Goal: Information Seeking & Learning: Learn about a topic

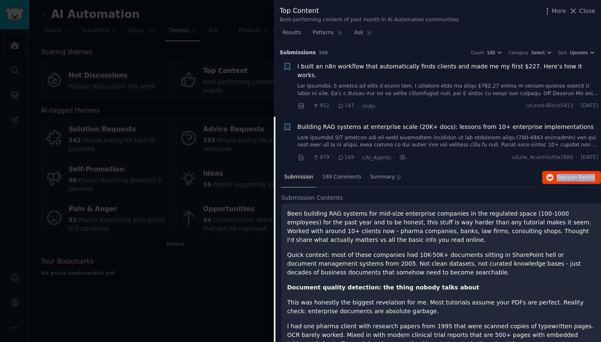
click at [353, 134] on link at bounding box center [448, 141] width 301 height 15
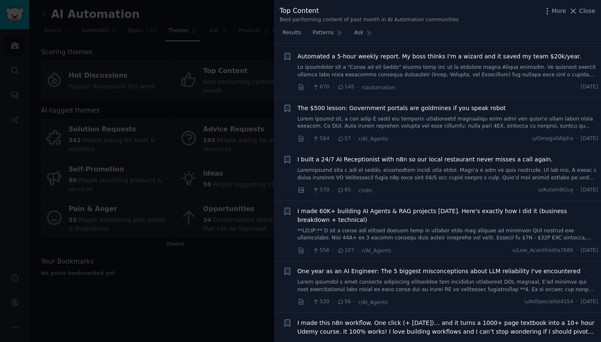
scroll to position [131, 0]
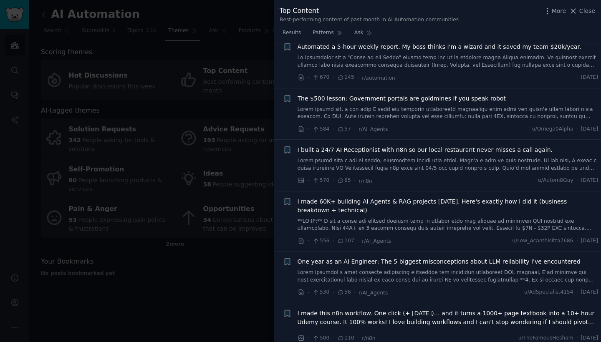
click at [455, 106] on link at bounding box center [448, 113] width 301 height 15
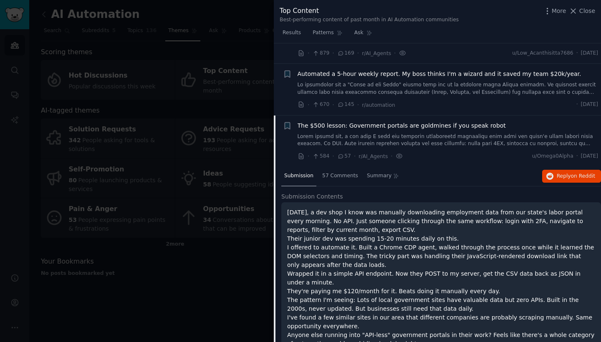
scroll to position [98, 0]
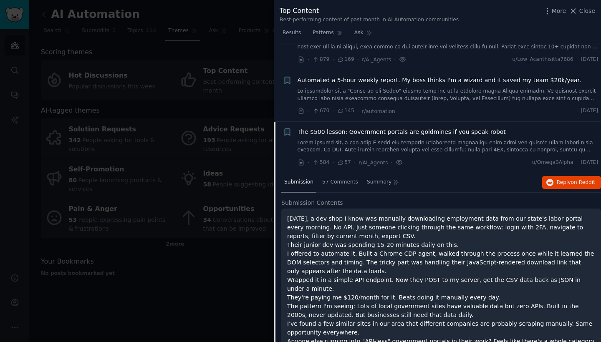
click at [433, 88] on link at bounding box center [448, 95] width 301 height 15
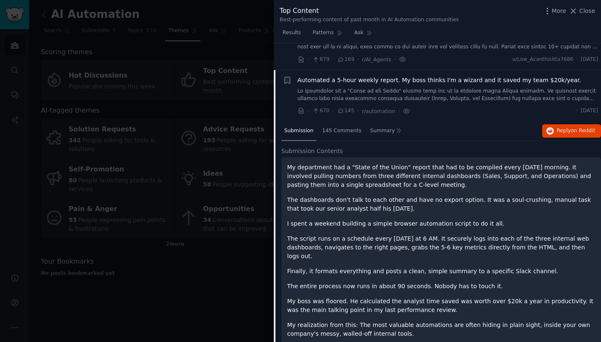
scroll to position [115, 0]
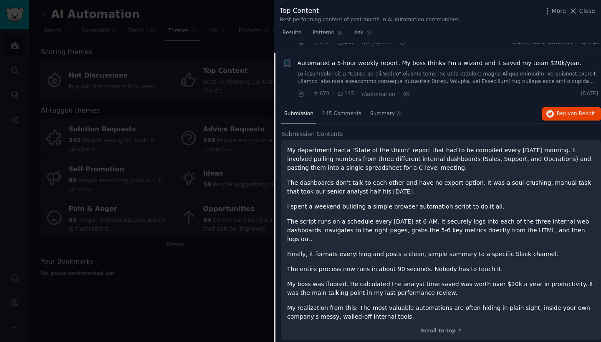
click at [436, 71] on link at bounding box center [448, 78] width 301 height 15
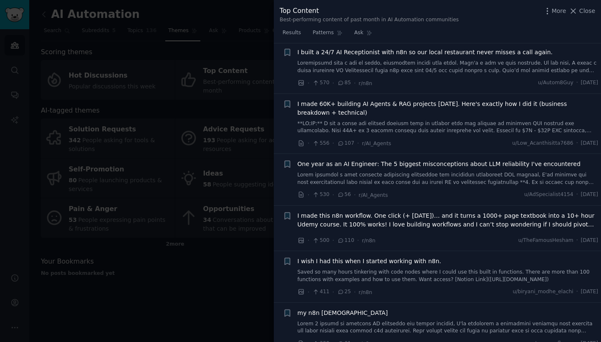
scroll to position [230, 0]
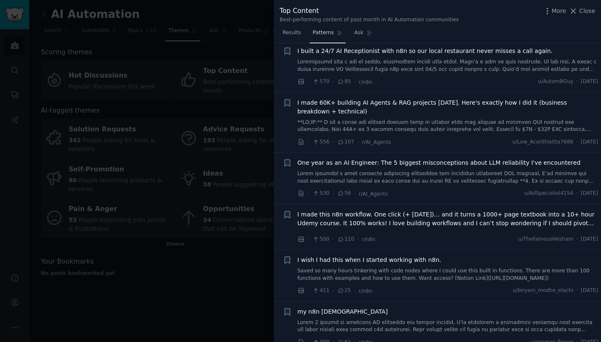
click at [323, 33] on span "Patterns" at bounding box center [323, 33] width 21 height 8
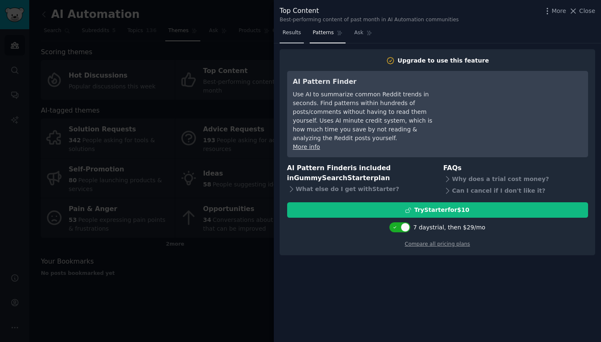
click at [301, 33] on link "Results" at bounding box center [292, 34] width 24 height 17
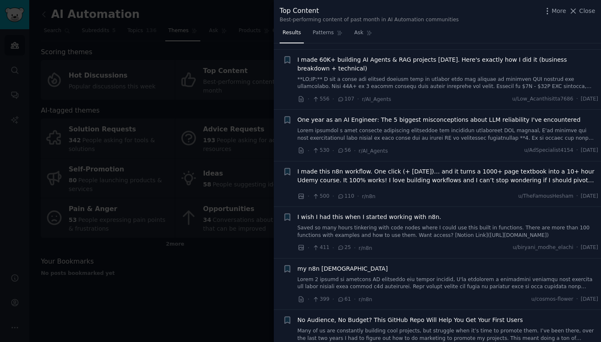
scroll to position [270, 0]
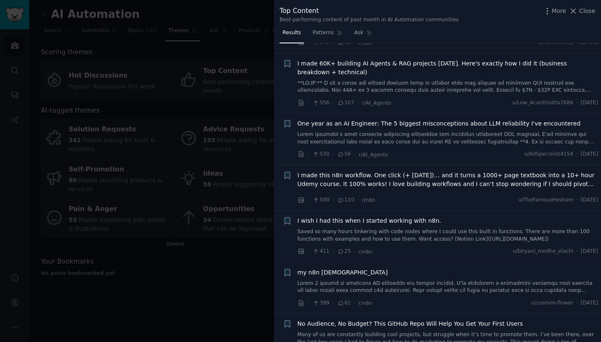
click at [394, 131] on link at bounding box center [448, 138] width 301 height 15
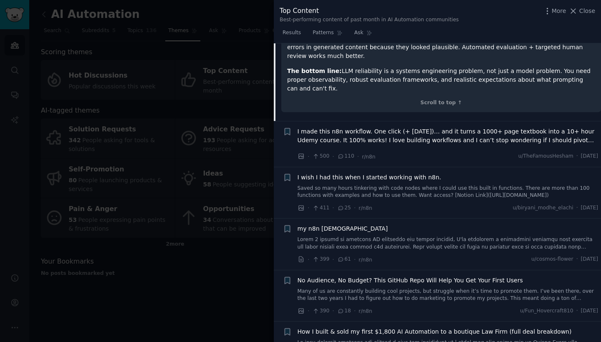
scroll to position [648, 0]
click at [392, 128] on span "I made this n8n workflow. One click (+ [DATE])… and it turns a 1000+ page textb…" at bounding box center [448, 137] width 301 height 18
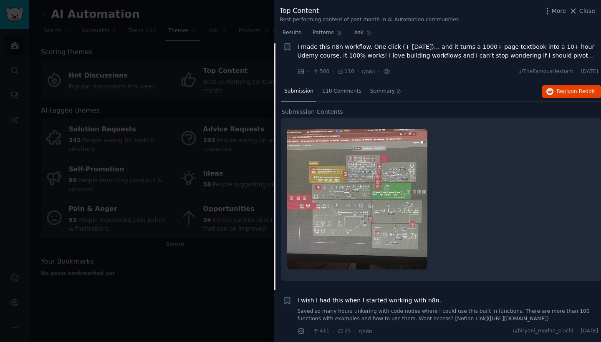
scroll to position [400, 0]
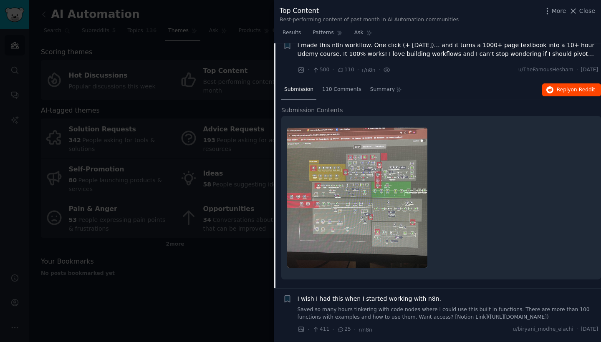
click at [557, 86] on span "Reply on Reddit" at bounding box center [576, 90] width 38 height 8
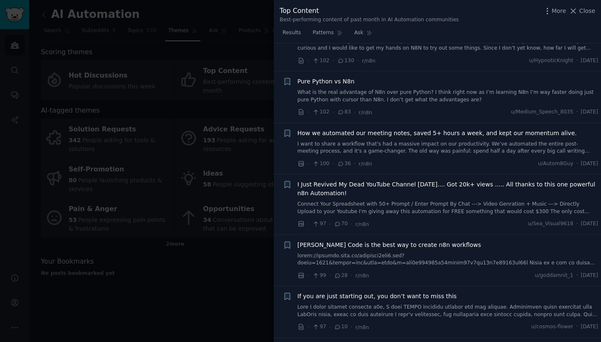
scroll to position [3993, 0]
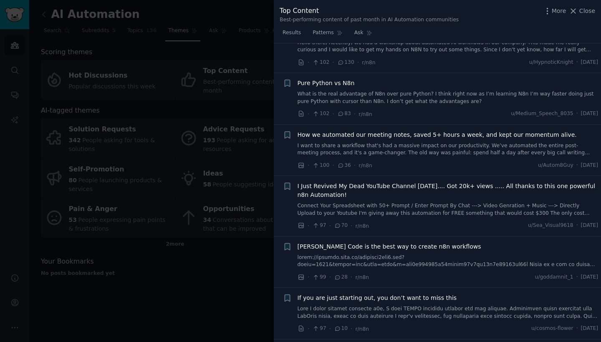
click at [356, 182] on div "I Just Revived My Dead YouTube Channel [DATE].... Got 20k+ views ..... All than…" at bounding box center [448, 199] width 301 height 35
click at [371, 202] on link "Connect Your Spreadsheet with 50+ Prompt / Enter Prompt By Chat ---> Video Genr…" at bounding box center [448, 209] width 301 height 15
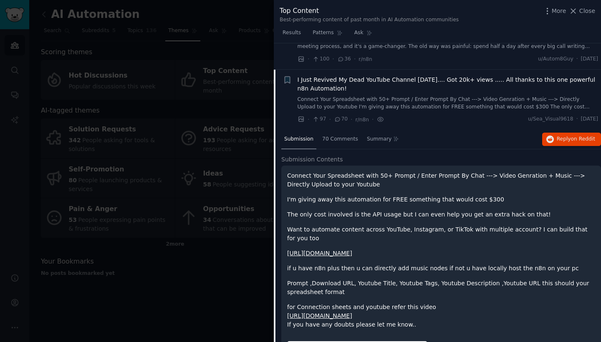
scroll to position [3869, 0]
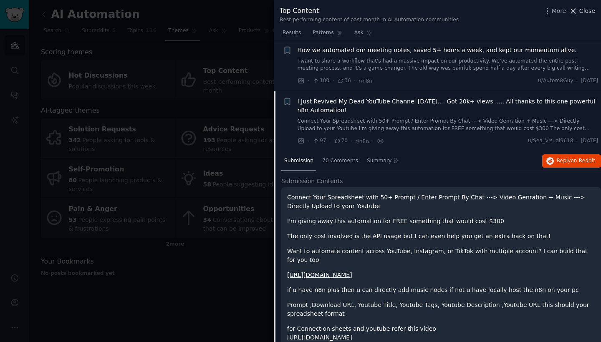
click at [578, 10] on icon at bounding box center [573, 11] width 9 height 9
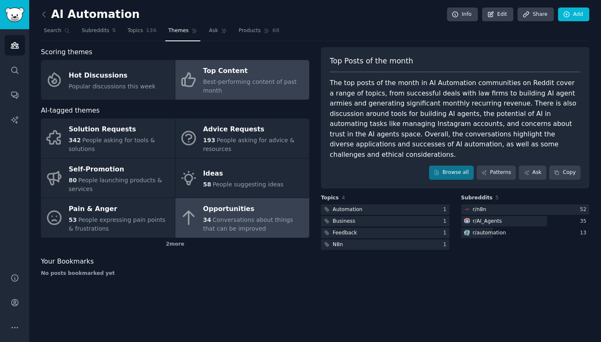
click at [239, 224] on span "Conversations about things that can be improved" at bounding box center [248, 224] width 90 height 15
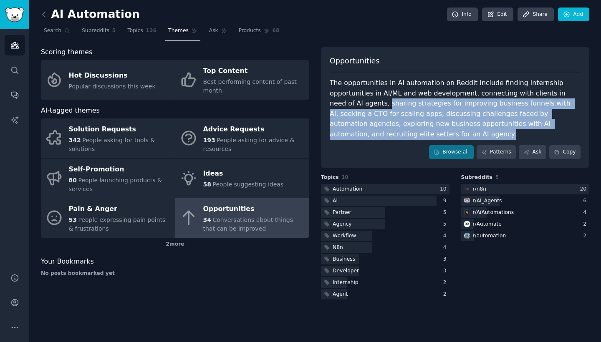
drag, startPoint x: 355, startPoint y: 103, endPoint x: 411, endPoint y: 131, distance: 62.2
click at [411, 131] on div "The opportunities in AI automation on Reddit include finding internship opportu…" at bounding box center [455, 108] width 251 height 61
click at [416, 114] on div "The opportunities in AI automation on Reddit include finding internship opportu…" at bounding box center [455, 108] width 251 height 61
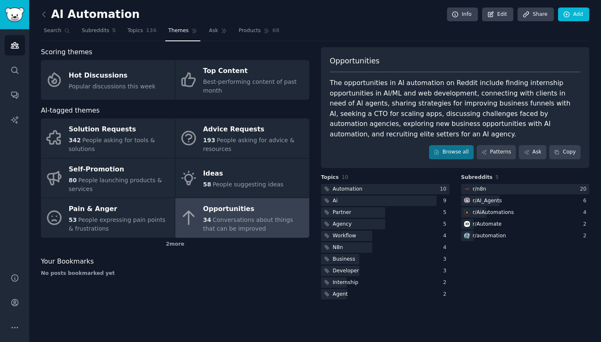
click at [390, 106] on div "The opportunities in AI automation on Reddit include finding internship opportu…" at bounding box center [455, 108] width 251 height 61
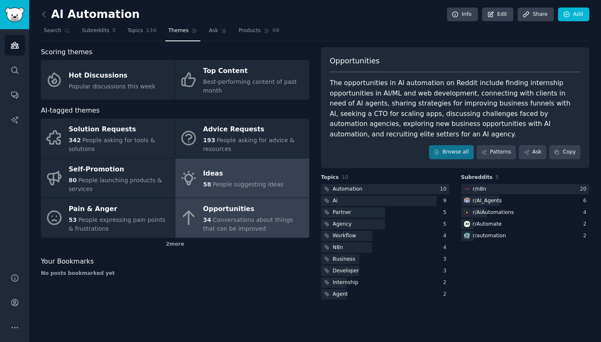
click at [215, 167] on div "Ideas" at bounding box center [243, 173] width 81 height 13
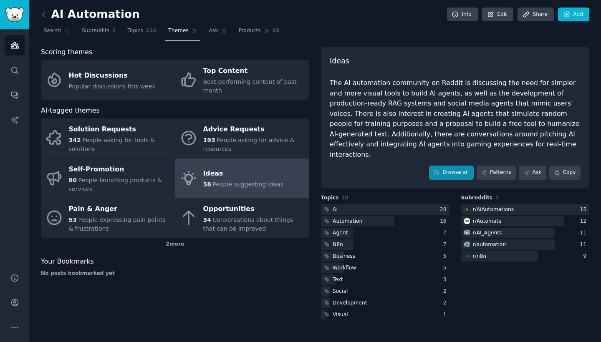
click at [449, 166] on link "Browse all" at bounding box center [451, 173] width 45 height 14
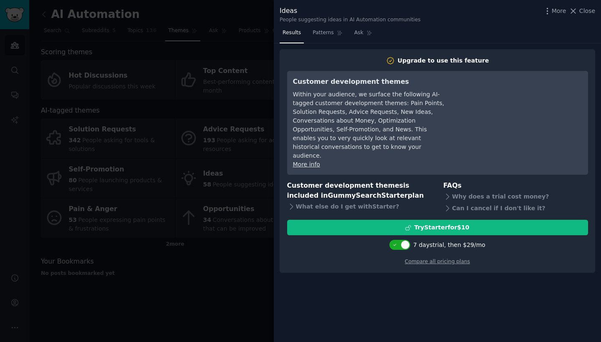
click at [222, 139] on div at bounding box center [300, 171] width 601 height 342
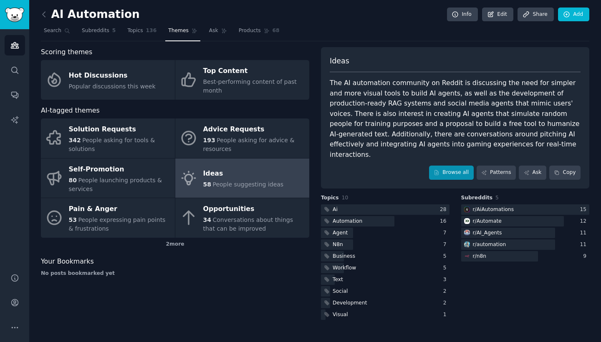
click at [442, 166] on link "Browse all" at bounding box center [451, 173] width 45 height 14
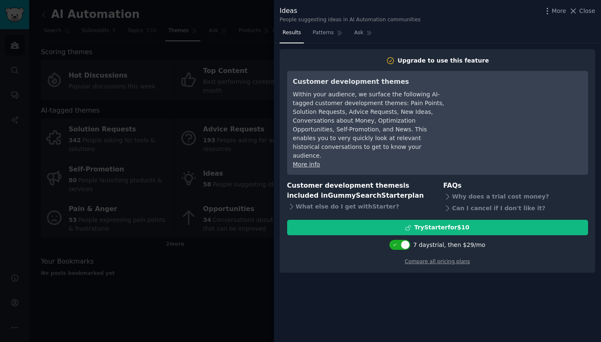
click at [249, 163] on div at bounding box center [300, 171] width 601 height 342
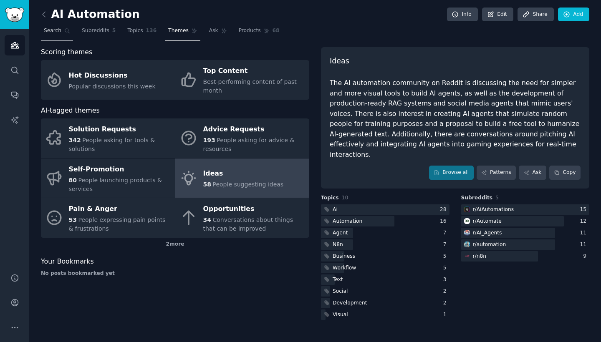
click at [59, 32] on span "Search" at bounding box center [53, 31] width 18 height 8
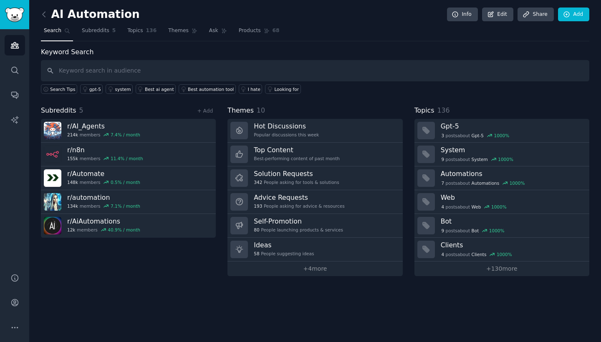
click at [235, 71] on input "text" at bounding box center [315, 70] width 548 height 21
type input "Is there any automation"
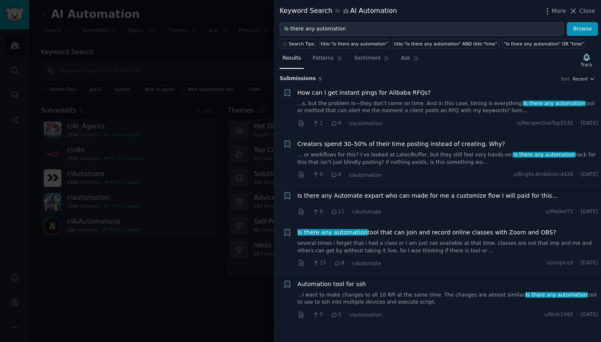
click at [443, 238] on div "Is there any automation tool that can join and record online classes with Zoom …" at bounding box center [448, 241] width 301 height 26
click at [505, 241] on link "several times i forget that i had a class or I am just not available at that ti…" at bounding box center [448, 247] width 301 height 15
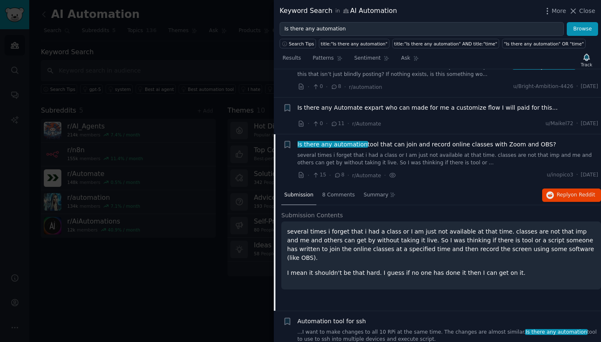
scroll to position [107, 0]
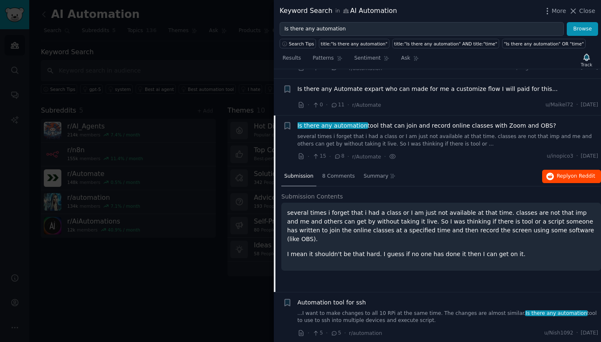
click at [563, 173] on span "Reply on Reddit" at bounding box center [576, 177] width 38 height 8
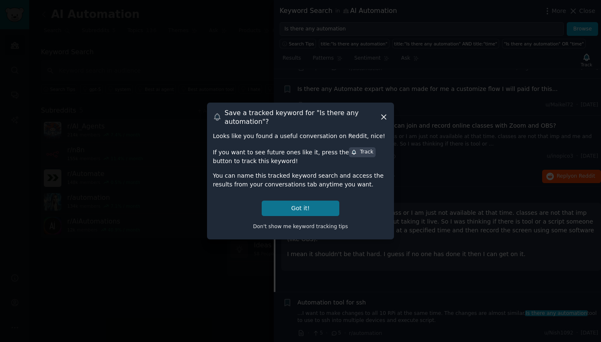
click at [323, 207] on button "Got it!" at bounding box center [301, 208] width 78 height 15
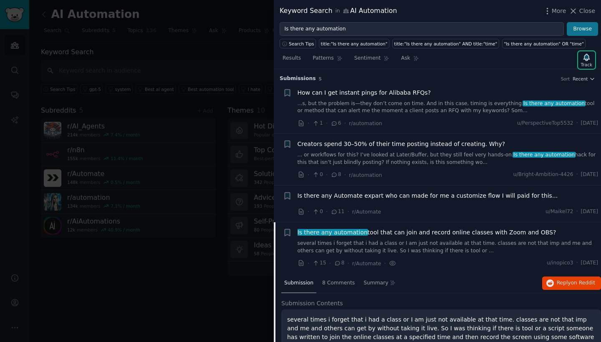
scroll to position [0, 0]
click at [587, 7] on span "Close" at bounding box center [587, 11] width 16 height 9
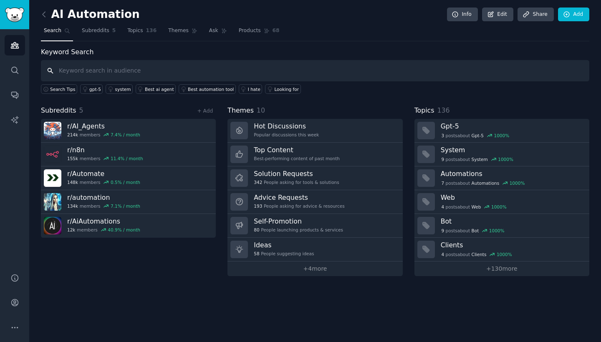
click at [270, 72] on input "text" at bounding box center [315, 70] width 548 height 21
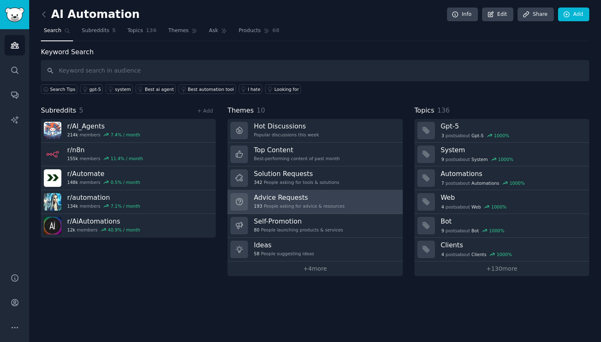
click at [339, 190] on link "Advice Requests 193 People asking for advice & resources" at bounding box center [314, 202] width 175 height 24
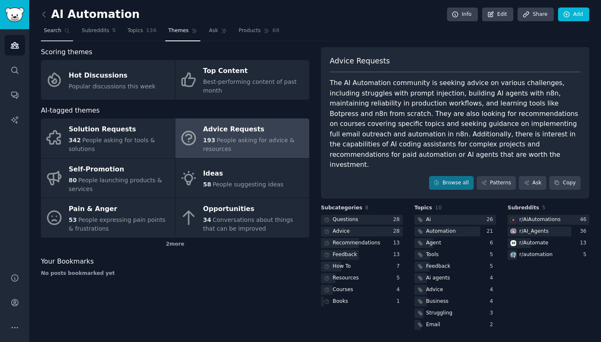
click at [56, 34] on span "Search" at bounding box center [53, 31] width 18 height 8
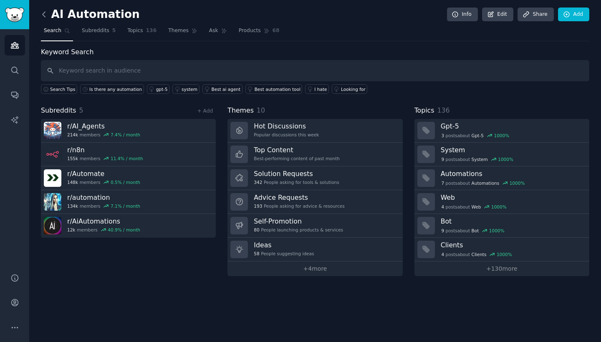
click at [46, 15] on icon at bounding box center [44, 14] width 9 height 9
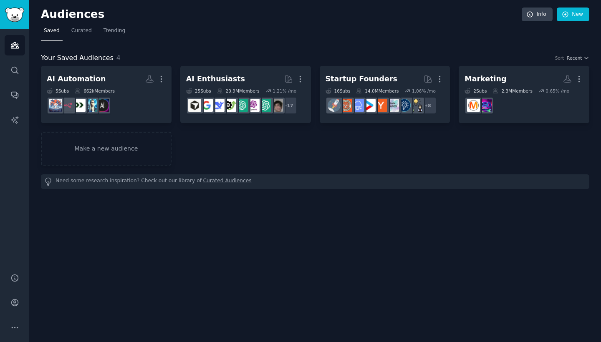
click at [376, 103] on div at bounding box center [370, 106] width 18 height 18
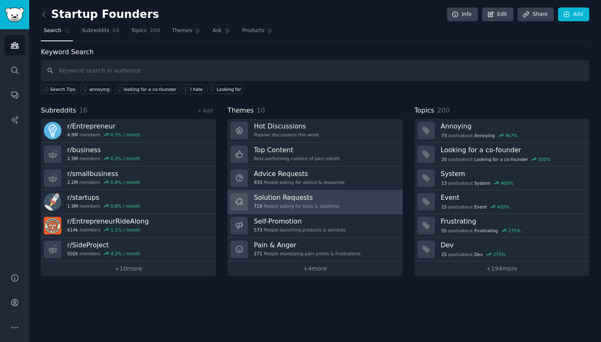
click at [318, 208] on div "719 People asking for tools & solutions" at bounding box center [296, 206] width 85 height 6
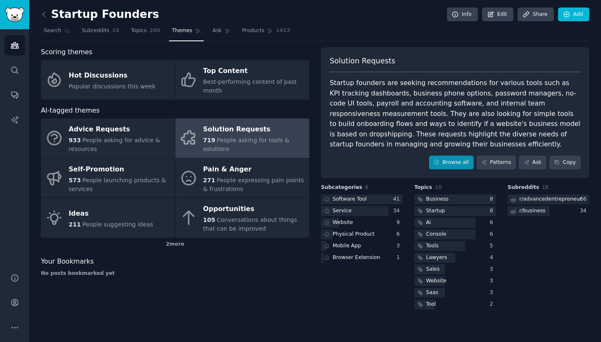
click at [466, 161] on link "Browse all" at bounding box center [451, 163] width 45 height 14
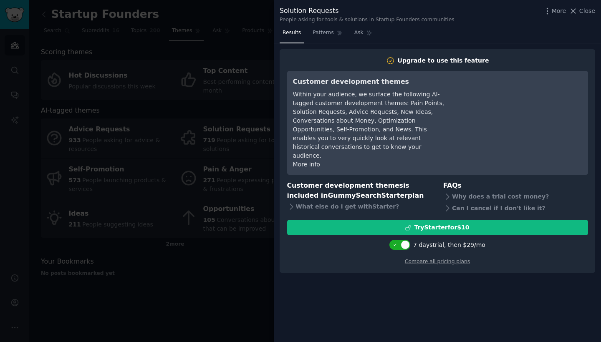
click at [264, 24] on div at bounding box center [300, 171] width 601 height 342
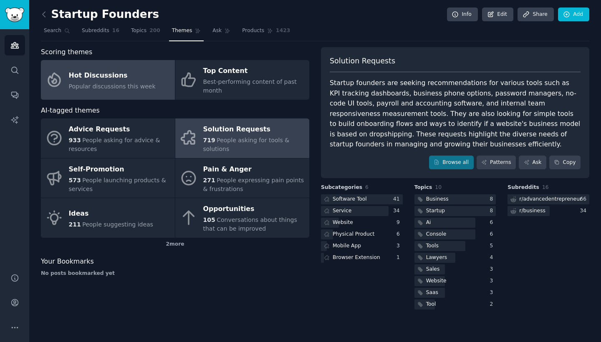
click at [88, 79] on div "Hot Discussions" at bounding box center [112, 75] width 87 height 13
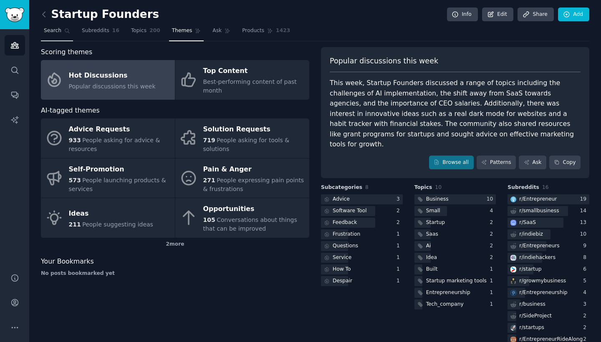
click at [64, 30] on icon at bounding box center [67, 31] width 6 height 6
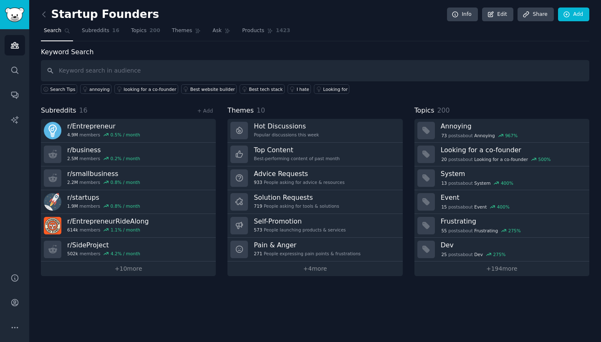
click at [165, 68] on input "text" at bounding box center [315, 70] width 548 height 21
type input "problem"
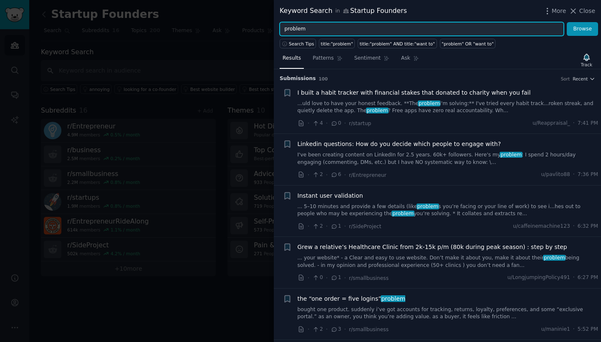
drag, startPoint x: 319, startPoint y: 28, endPoint x: 275, endPoint y: 28, distance: 44.2
click at [275, 28] on div "problem Browse" at bounding box center [437, 29] width 327 height 14
type input "are there any solution"
click at [583, 29] on button "Browse" at bounding box center [582, 29] width 31 height 14
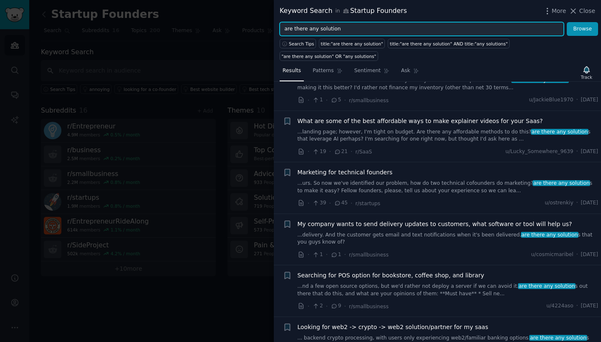
scroll to position [236, 0]
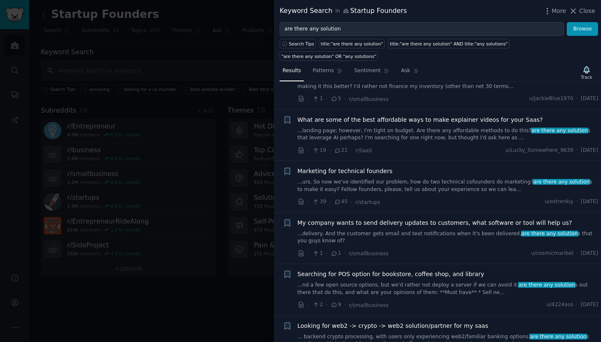
click at [495, 137] on link "...landing page; however, I'm tight on budget. Are there any affordable methods…" at bounding box center [448, 134] width 301 height 15
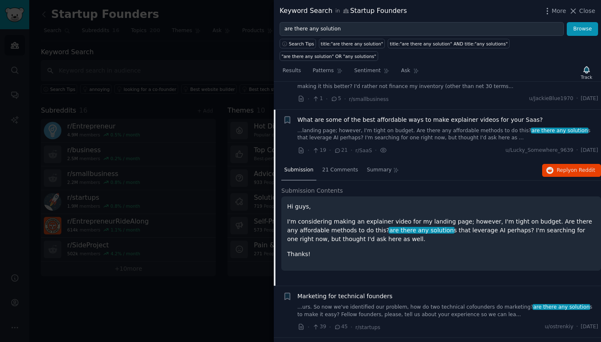
scroll to position [262, 0]
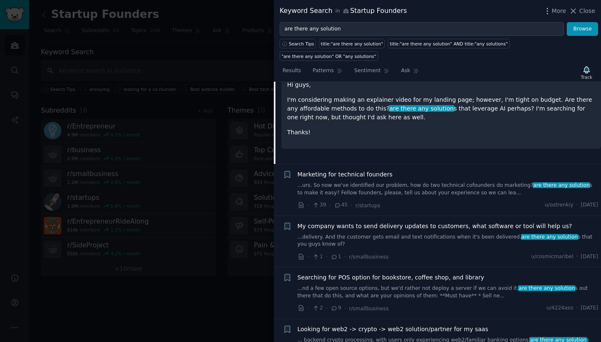
click at [418, 185] on link "...urs. So now we've identified our problem, how do two technical cofounders do…" at bounding box center [448, 189] width 301 height 15
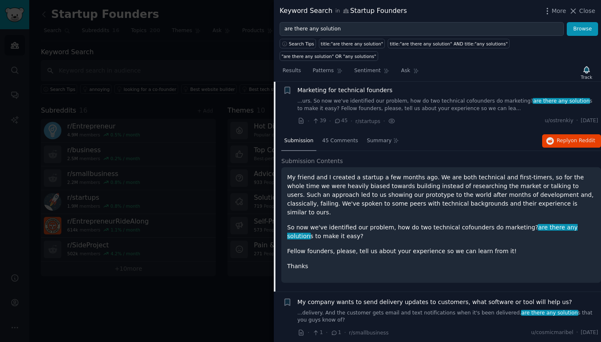
scroll to position [317, 0]
click at [429, 103] on link "...urs. So now we've identified our problem, how do two technical cofounders do…" at bounding box center [448, 104] width 301 height 15
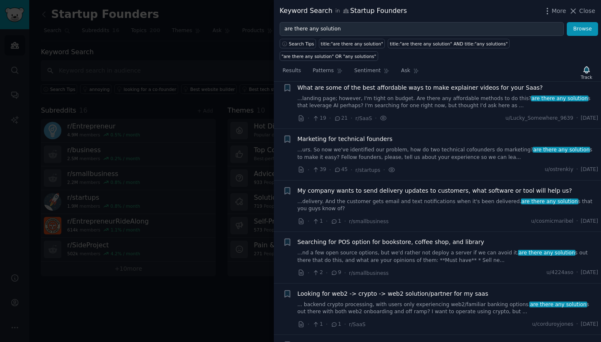
scroll to position [267, 0]
click at [468, 156] on link "...urs. So now we've identified our problem, how do two technical cofounders do…" at bounding box center [448, 154] width 301 height 15
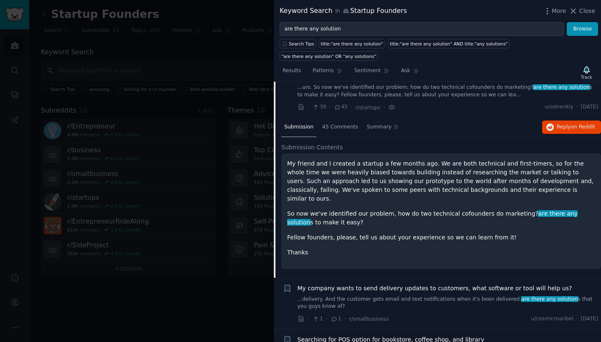
scroll to position [334, 0]
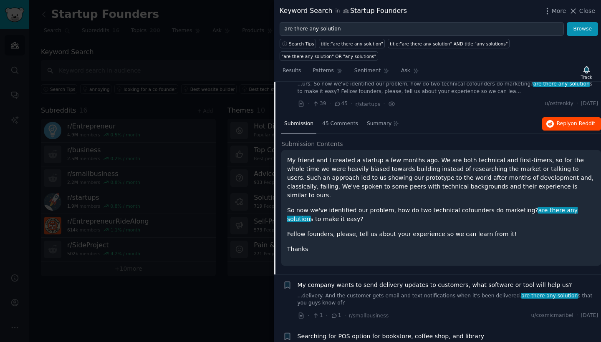
click at [564, 117] on button "Reply on Reddit" at bounding box center [571, 123] width 59 height 13
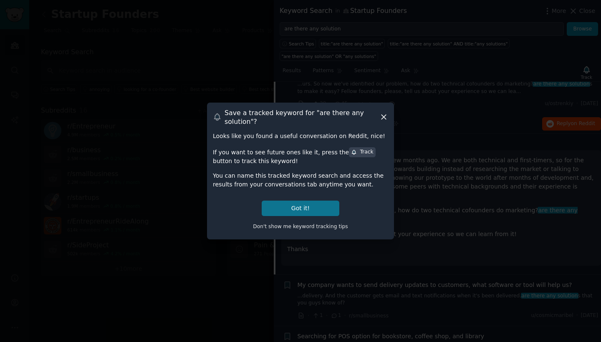
click at [323, 204] on button "Got it!" at bounding box center [301, 208] width 78 height 15
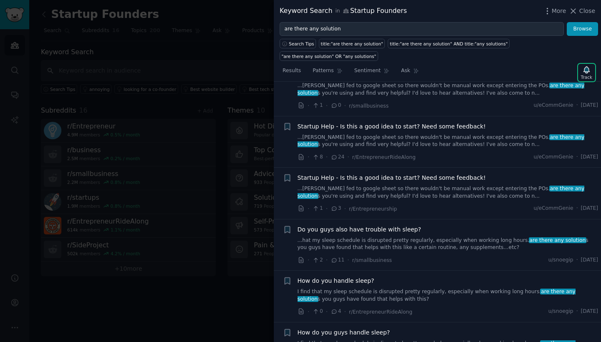
scroll to position [912, 0]
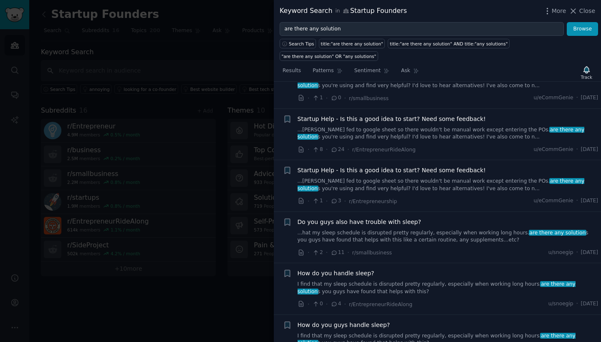
click at [422, 126] on link "...[PERSON_NAME] fed to google sheet so there wouldn't be manual work except en…" at bounding box center [448, 133] width 301 height 15
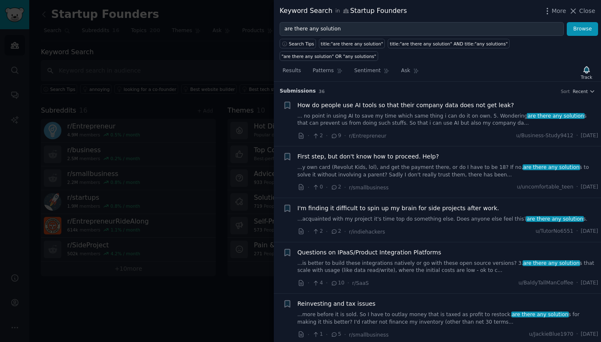
click at [206, 83] on div at bounding box center [300, 171] width 601 height 342
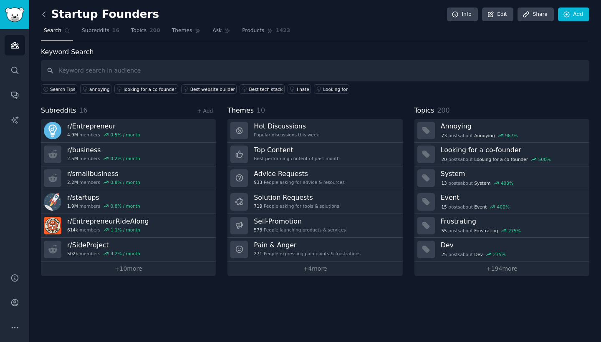
click at [45, 13] on icon at bounding box center [44, 14] width 9 height 9
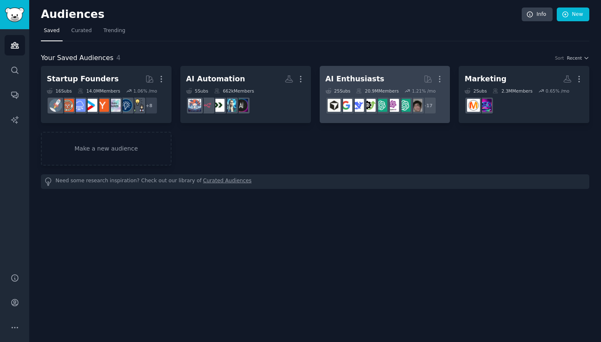
click at [381, 77] on h2 "AI Enthusiasts More" at bounding box center [384, 79] width 119 height 15
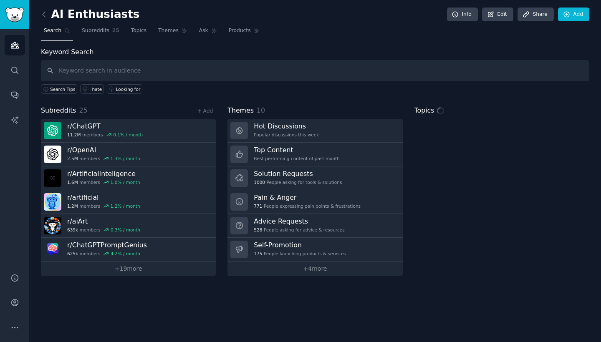
click at [264, 72] on input "text" at bounding box center [315, 70] width 548 height 21
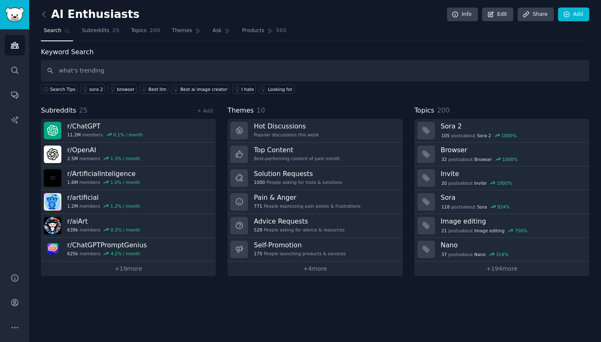
type input "what's trending"
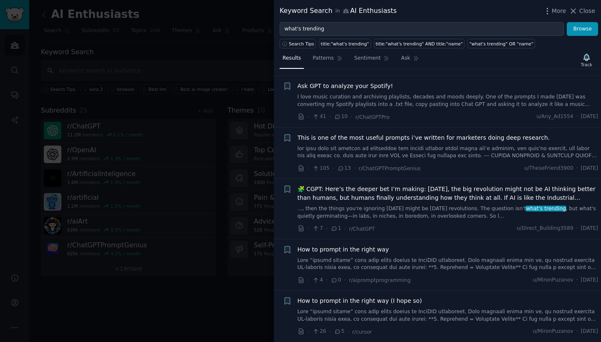
scroll to position [265, 0]
